Goal: Transaction & Acquisition: Purchase product/service

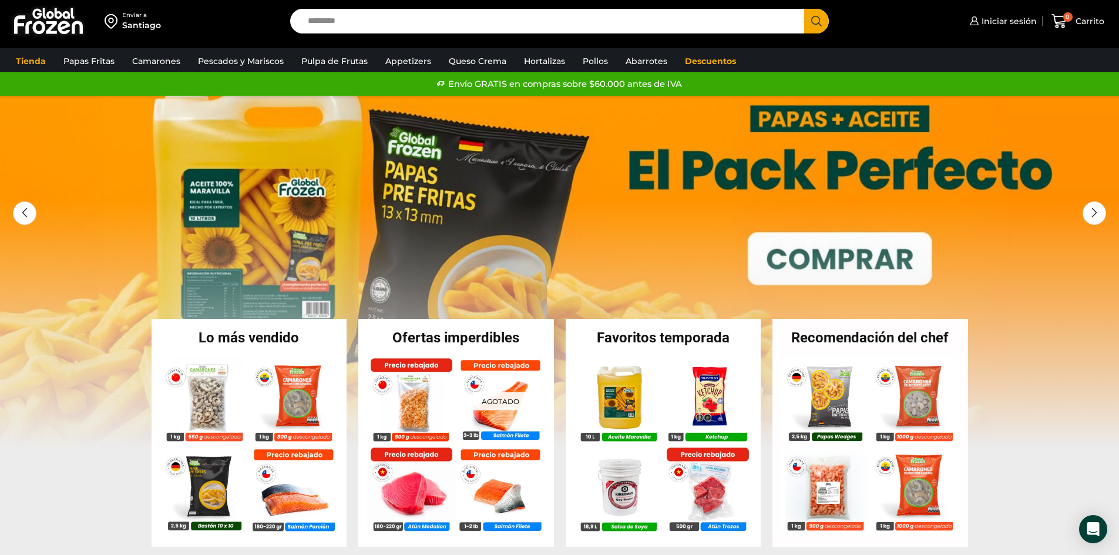
click at [441, 12] on input "Search input" at bounding box center [550, 21] width 497 height 25
click at [390, 19] on input "Search input" at bounding box center [550, 21] width 497 height 25
type input "******"
click at [804, 9] on button "Search" at bounding box center [816, 21] width 25 height 25
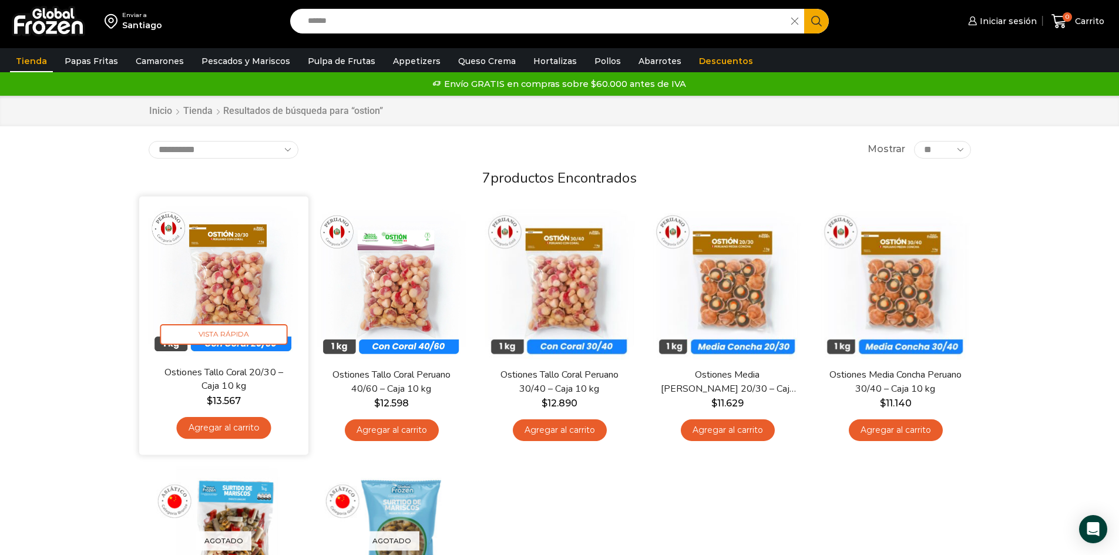
click at [256, 259] on img at bounding box center [224, 282] width 152 height 152
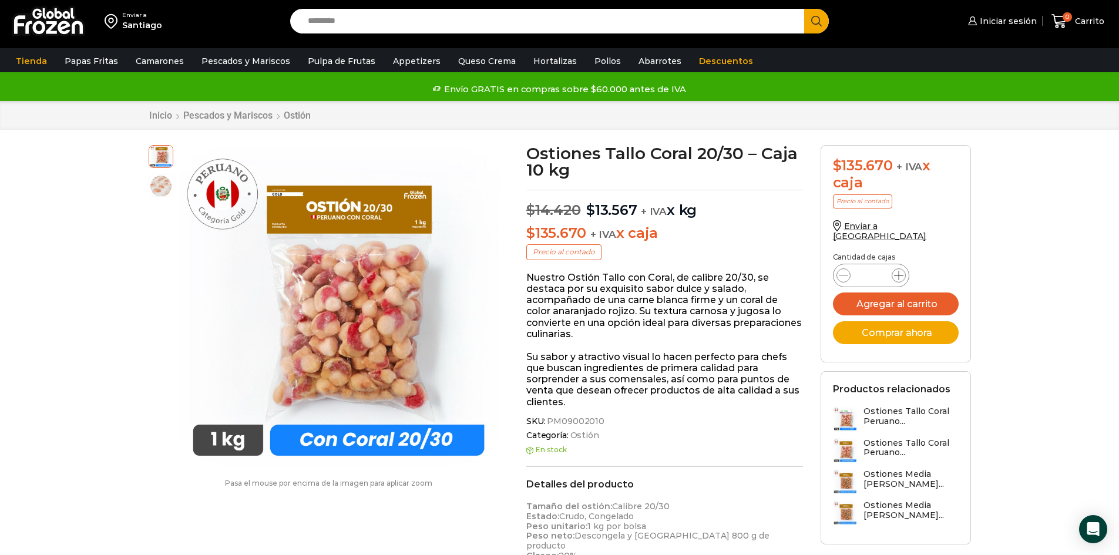
click at [897, 271] on icon at bounding box center [898, 275] width 9 height 9
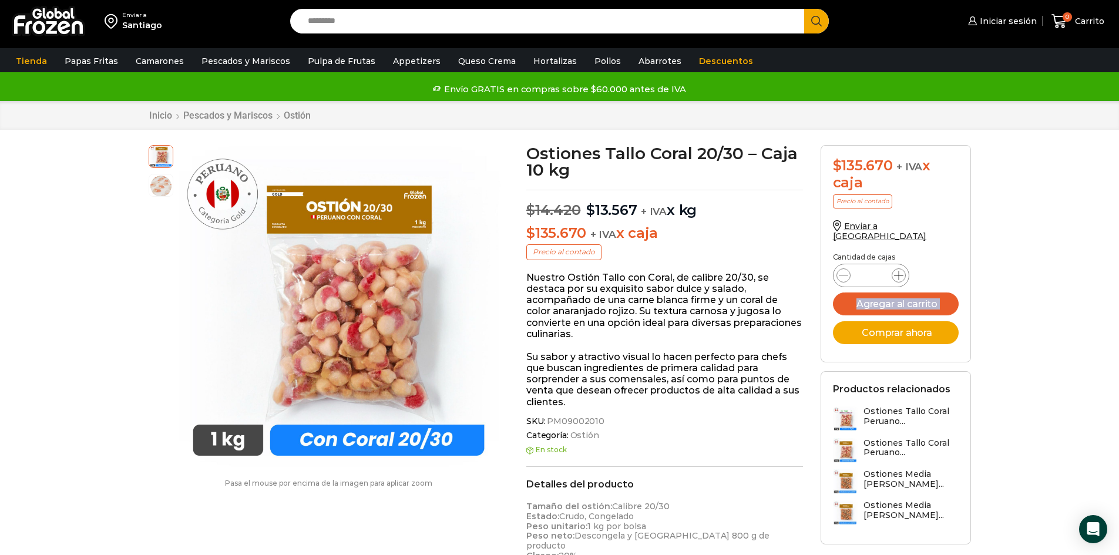
click at [897, 271] on icon at bounding box center [898, 275] width 9 height 9
type input "*"
drag, startPoint x: 883, startPoint y: 265, endPoint x: 861, endPoint y: 267, distance: 21.8
click at [861, 267] on div "Ostiones Tallo Coral 20/30 - Caja 10 kg cantidad *" at bounding box center [871, 276] width 76 height 24
click at [880, 267] on input "*" at bounding box center [871, 275] width 22 height 16
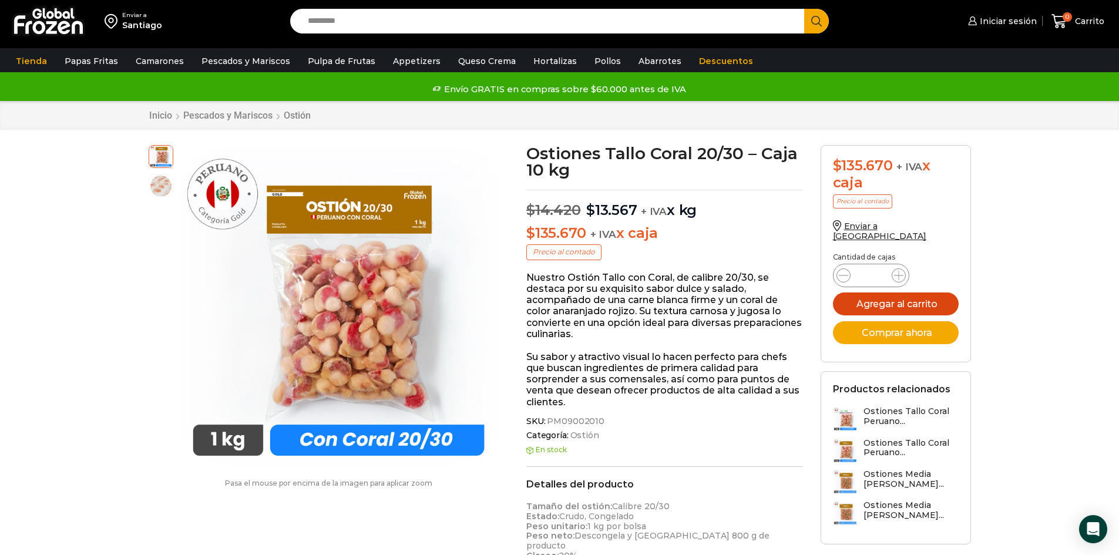
type input "***"
click at [930, 293] on button "Agregar al carrito" at bounding box center [896, 304] width 126 height 23
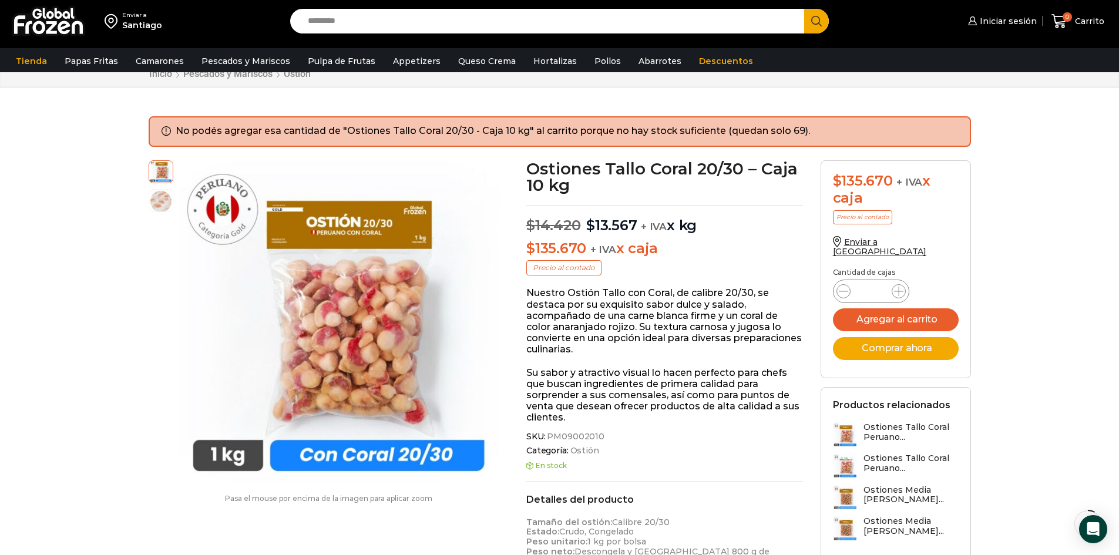
scroll to position [59, 0]
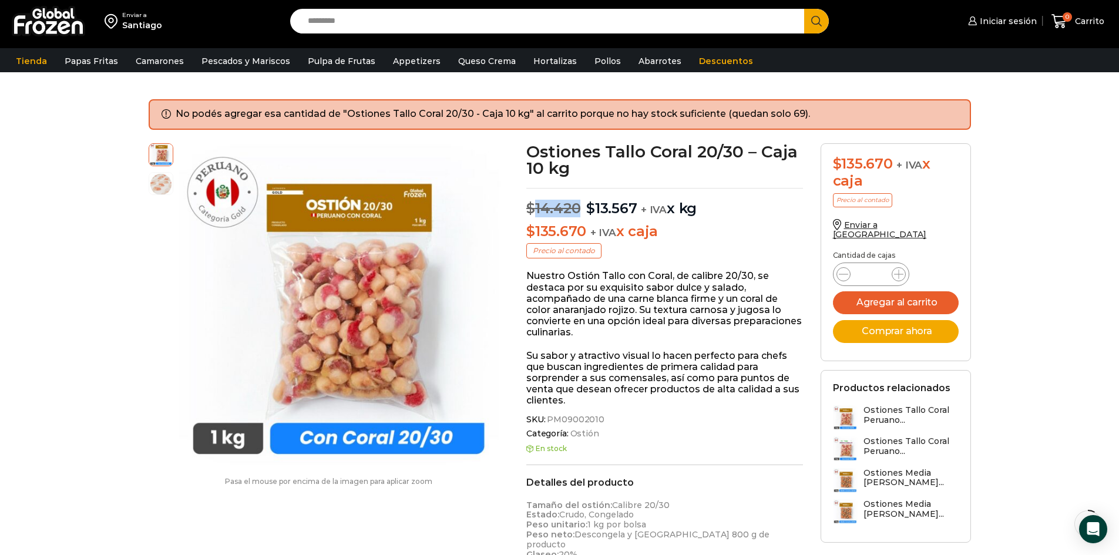
drag, startPoint x: 532, startPoint y: 208, endPoint x: 577, endPoint y: 208, distance: 45.2
click at [577, 208] on bdi "$ 14.420" at bounding box center [554, 208] width 54 height 17
drag, startPoint x: 588, startPoint y: 208, endPoint x: 636, endPoint y: 205, distance: 48.3
click at [636, 205] on p "$ 14.420 Original price was: $14.420. $ 13.567 Current price is: $13.567. + IVA…" at bounding box center [665, 202] width 277 height 29
click at [604, 202] on bdi "$ 13.567" at bounding box center [611, 208] width 51 height 17
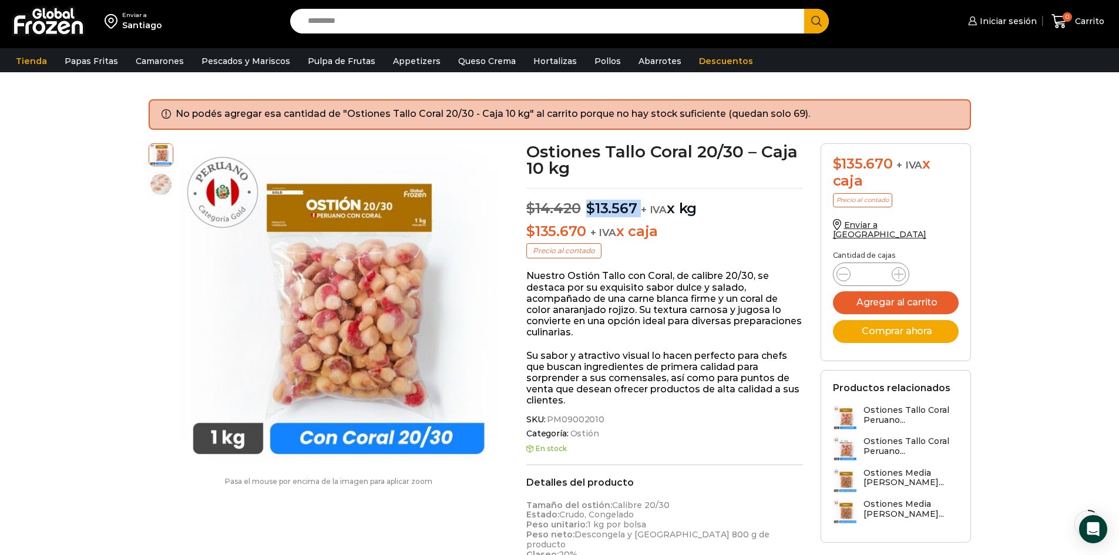
drag, startPoint x: 589, startPoint y: 207, endPoint x: 645, endPoint y: 204, distance: 55.3
click at [643, 204] on p "$ 14.420 Original price was: $14.420. $ 13.567 Current price is: $13.567. + IVA…" at bounding box center [665, 202] width 277 height 29
